Goal: Task Accomplishment & Management: Complete application form

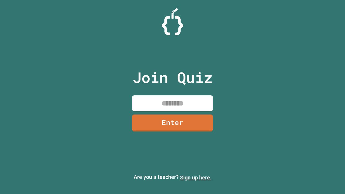
click at [195, 177] on link "Sign up here." at bounding box center [196, 177] width 32 height 6
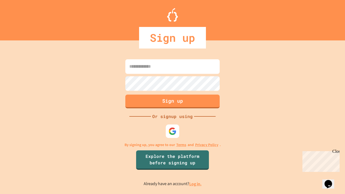
click at [195, 184] on link "Log in." at bounding box center [195, 184] width 12 height 6
